Goal: Information Seeking & Learning: Compare options

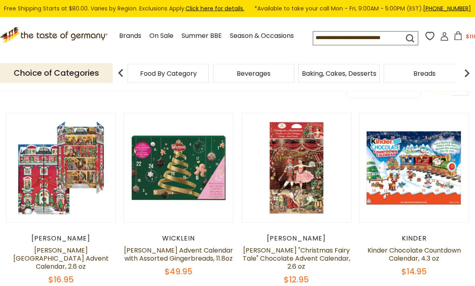
scroll to position [87, 0]
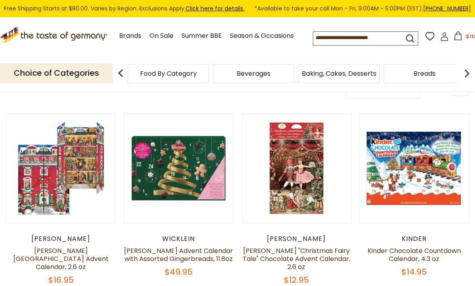
click at [193, 254] on link "[PERSON_NAME] Advent Calendar with Assorted Gingerbreads, 11.8oz" at bounding box center [178, 254] width 109 height 17
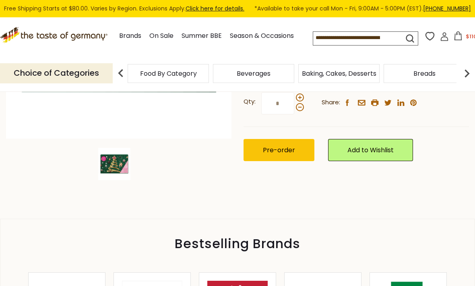
scroll to position [267, 0]
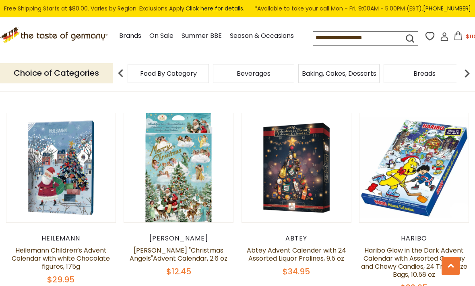
scroll to position [873, 0]
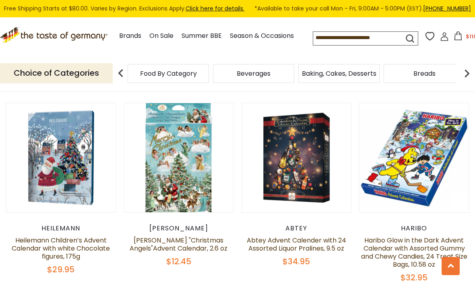
click at [191, 237] on link "[PERSON_NAME] "Christmas Angels"Advent Calendar, 2.6 oz" at bounding box center [179, 243] width 98 height 17
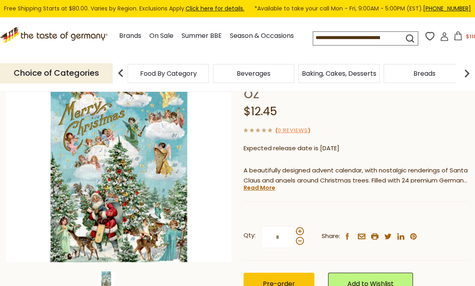
scroll to position [117, 0]
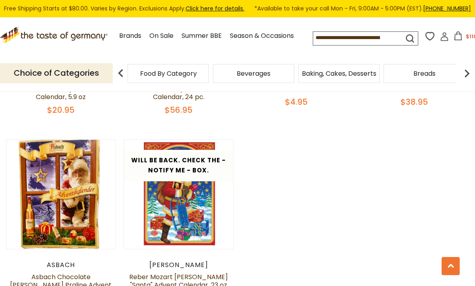
scroll to position [1436, 0]
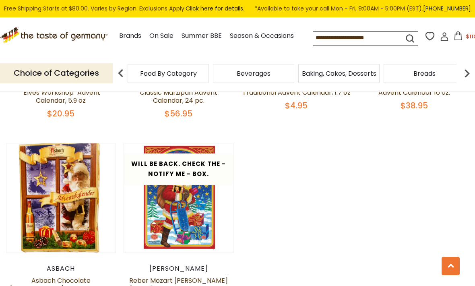
click at [70, 278] on link "Asbach Chocolate [PERSON_NAME] Praline Advent Calendar 9.1 oz" at bounding box center [60, 288] width 101 height 25
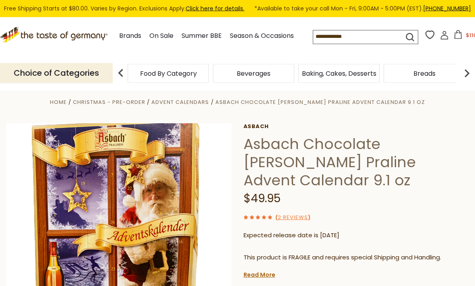
scroll to position [30, 0]
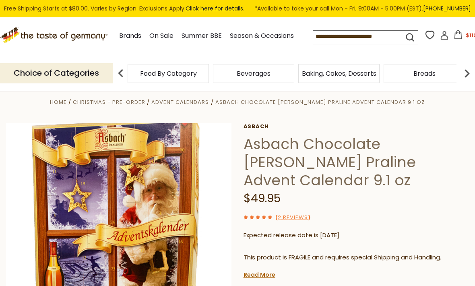
click at [429, 230] on p "Expected release date is [DATE]" at bounding box center [355, 235] width 225 height 10
